Goal: Information Seeking & Learning: Learn about a topic

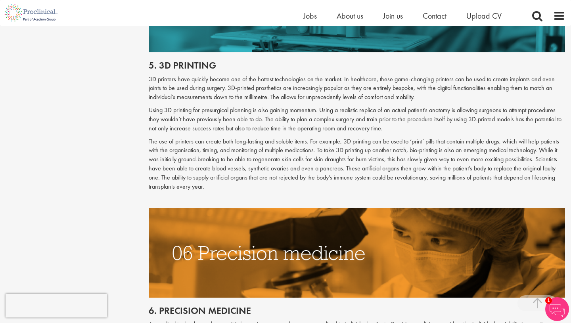
scroll to position [1344, 0]
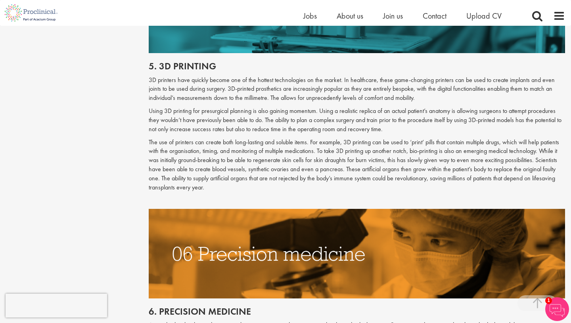
drag, startPoint x: 162, startPoint y: 162, endPoint x: 193, endPoint y: 177, distance: 34.4
click at [193, 177] on div "5. 3d printing 3D printers have quickly become one of the hottest technologies …" at bounding box center [357, 131] width 428 height 156
drag, startPoint x: 162, startPoint y: 162, endPoint x: 207, endPoint y: 170, distance: 46.0
click at [207, 170] on p "The use of printers can create both long-lasting and soluble items. For example…" at bounding box center [357, 165] width 416 height 54
copy p "The ability to supply artificial organs that are not rejected by the body’s imm…"
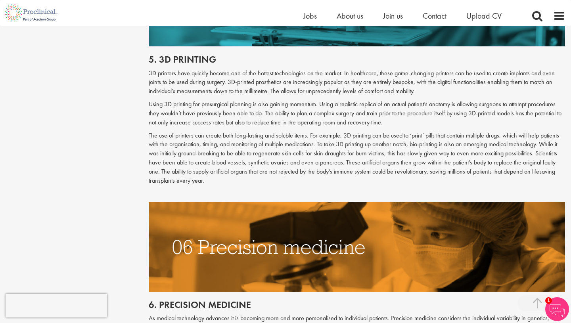
scroll to position [1361, 0]
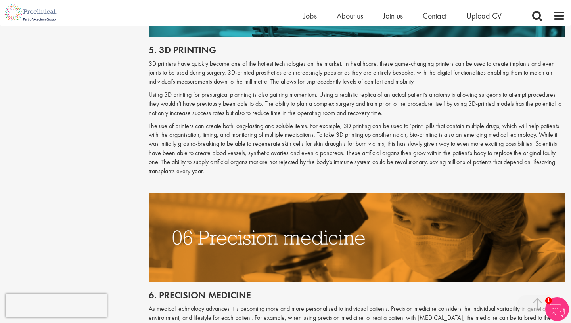
click at [277, 159] on div "5. 3d printing 3D printers have quickly become one of the hottest technologies …" at bounding box center [357, 115] width 428 height 156
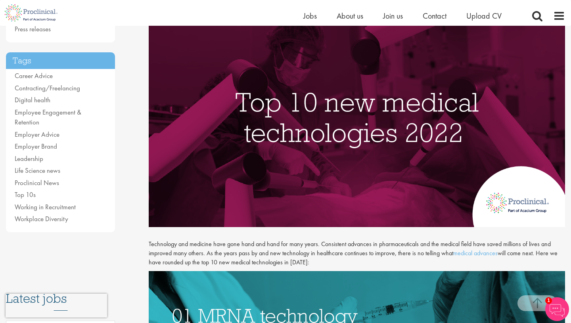
scroll to position [0, 0]
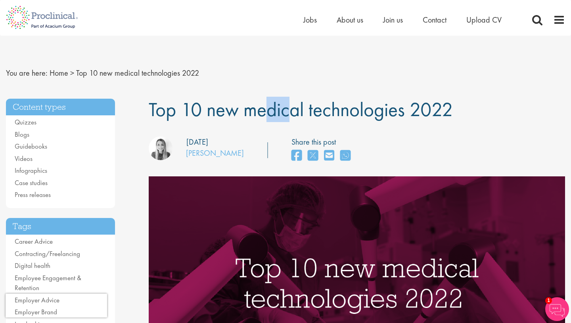
drag, startPoint x: 457, startPoint y: 106, endPoint x: 147, endPoint y: 109, distance: 310.3
copy span "Top 10 new medical technologies 2022"
